Goal: Information Seeking & Learning: Learn about a topic

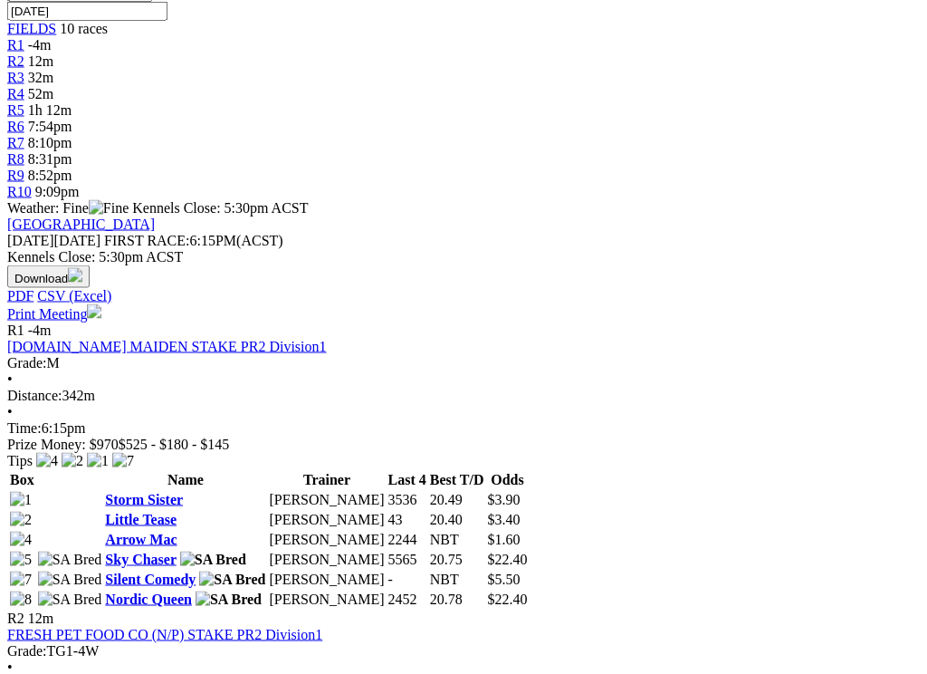
scroll to position [608, 0]
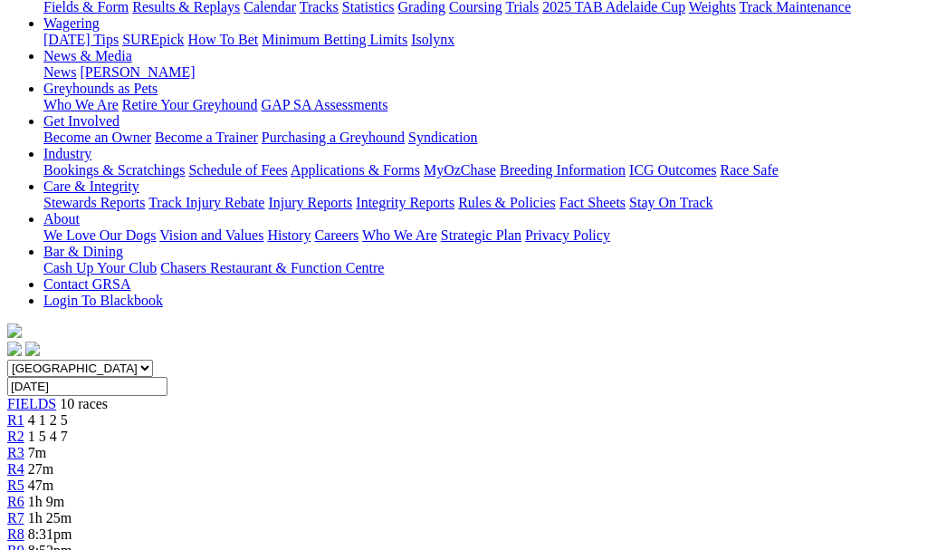
scroll to position [230, 0]
